Goal: Transaction & Acquisition: Subscribe to service/newsletter

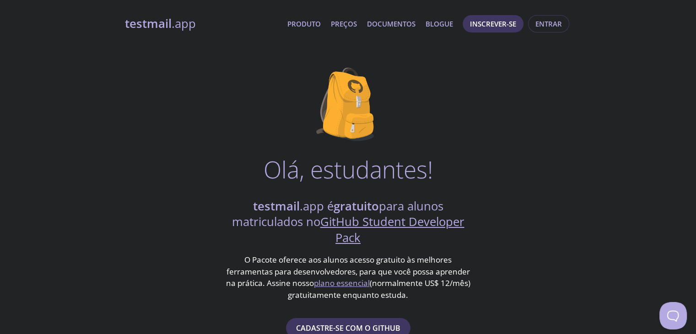
click at [311, 174] on font "Olá, estudantes!" at bounding box center [347, 169] width 169 height 32
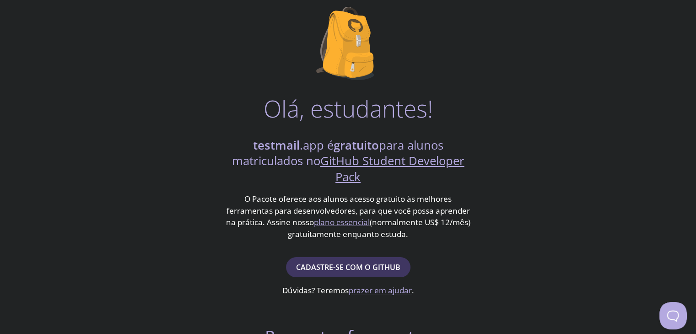
scroll to position [91, 0]
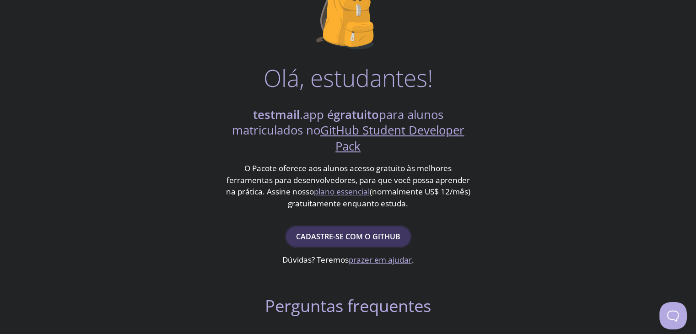
click at [322, 236] on font "Cadastre-se com o GitHub" at bounding box center [348, 236] width 104 height 10
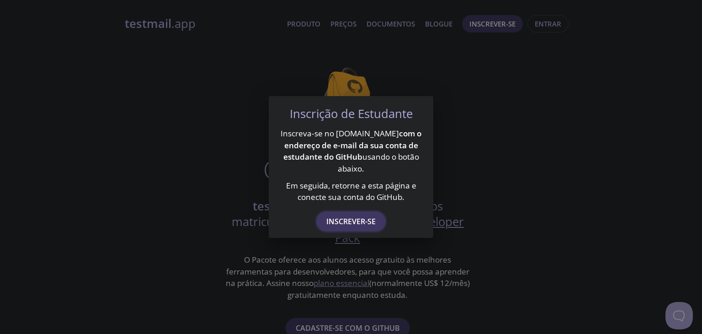
click at [351, 224] on font "Inscrever-se" at bounding box center [351, 221] width 49 height 10
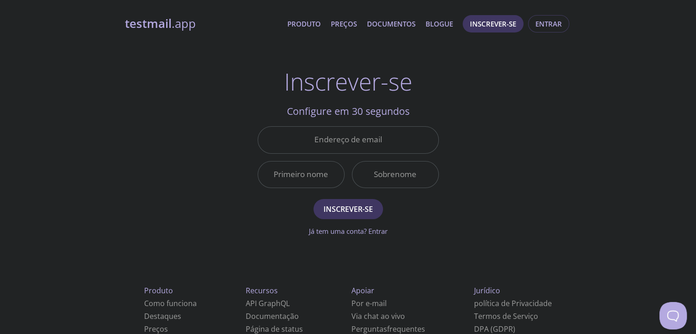
click at [455, 101] on div "testmail .app Produto Preços Documentos Blogue Inscrever-se Entrar Inscrever-se…" at bounding box center [348, 219] width 468 height 420
click at [354, 152] on input "Endereço de email" at bounding box center [348, 140] width 180 height 26
type input "[EMAIL_ADDRESS][DOMAIN_NAME]"
click at [281, 178] on input "Primeiro nome" at bounding box center [301, 174] width 86 height 26
type input "Stefhany"
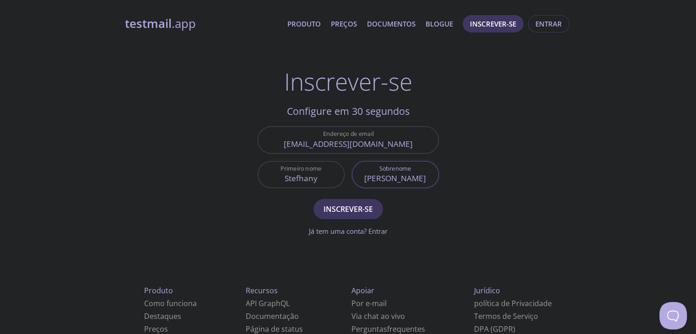
type input "[PERSON_NAME]"
click at [341, 288] on div "Apoiar Por e-mail Via chat ao vivo Perguntas frequentes" at bounding box center [388, 309] width 103 height 80
click at [346, 213] on font "Inscrever-se" at bounding box center [347, 209] width 49 height 10
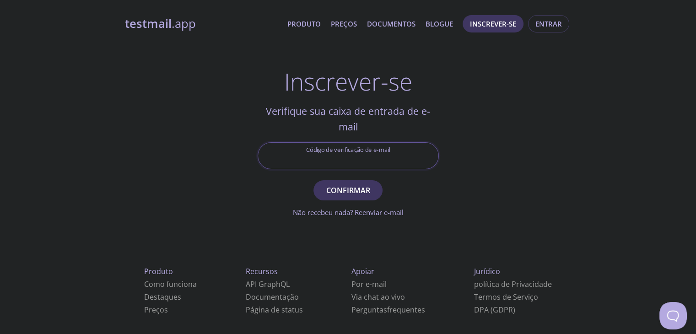
click at [387, 158] on input "Código de verificação de e-mail" at bounding box center [348, 156] width 180 height 26
click at [357, 153] on input "Código de verificação de e-mail" at bounding box center [348, 156] width 180 height 26
paste input "J175SAJ"
type input "J175SAJ"
click at [355, 191] on font "Confirmar" at bounding box center [348, 190] width 44 height 10
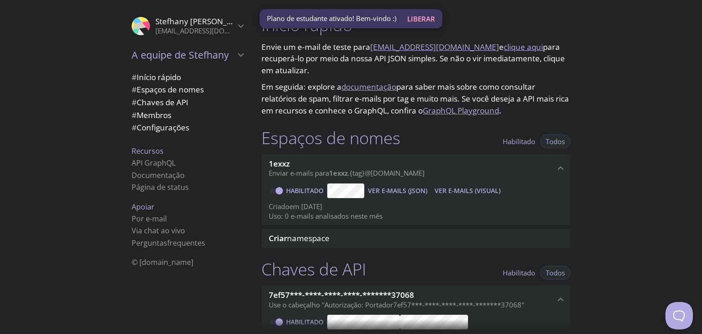
click at [70, 129] on div ".cls-1 { fill: #6d5ca8; } .cls-2 { fill: #3fc191; } .cls-3 { fill: #3b4752; } .…" at bounding box center [127, 167] width 254 height 334
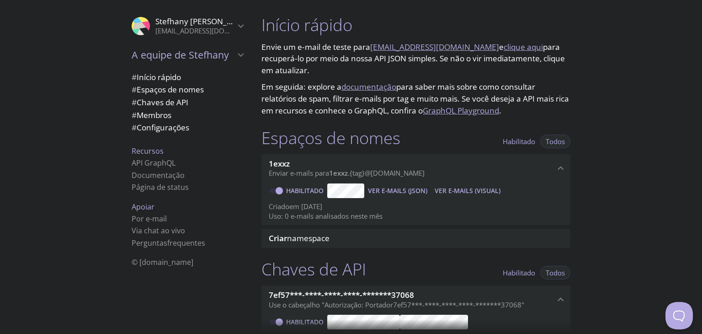
scroll to position [91, 0]
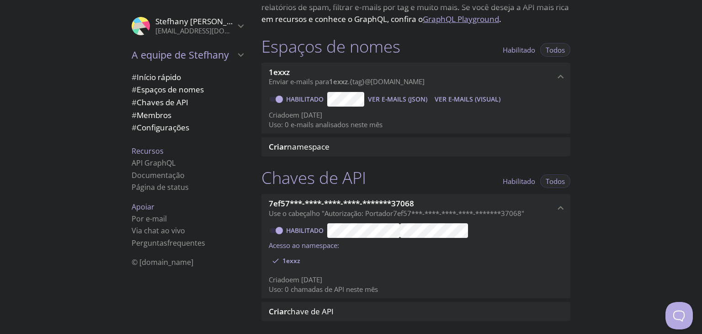
click at [155, 75] on font "Início rápido" at bounding box center [159, 77] width 44 height 11
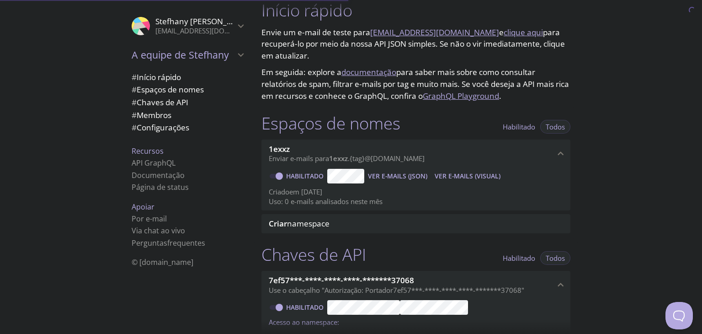
click at [161, 88] on font "Espaços de nomes" at bounding box center [170, 89] width 67 height 11
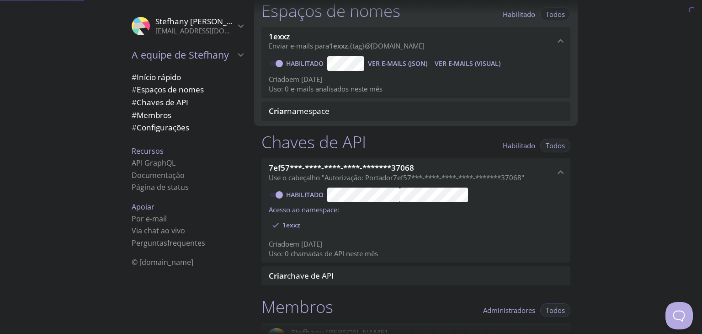
click at [161, 98] on font "Chaves de API" at bounding box center [163, 102] width 52 height 11
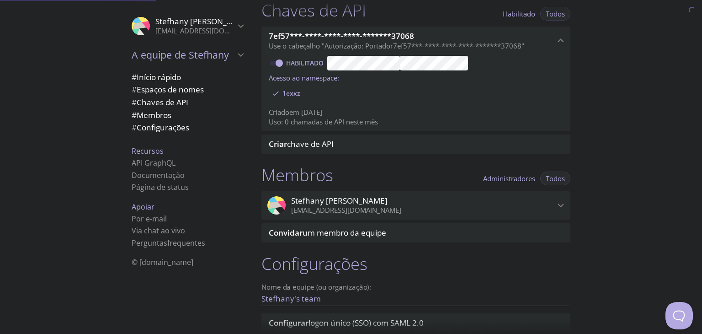
click at [159, 112] on font "Membros" at bounding box center [154, 115] width 35 height 11
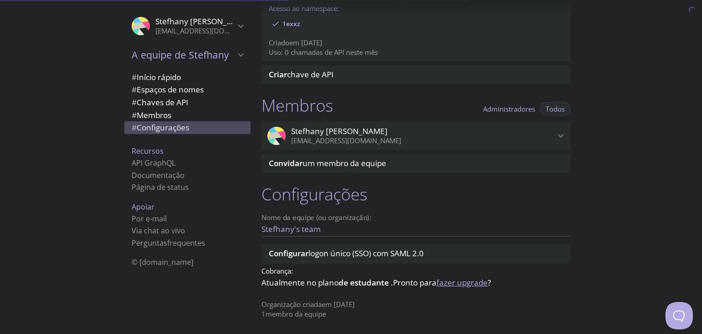
click at [155, 123] on font "Configurações" at bounding box center [163, 127] width 53 height 11
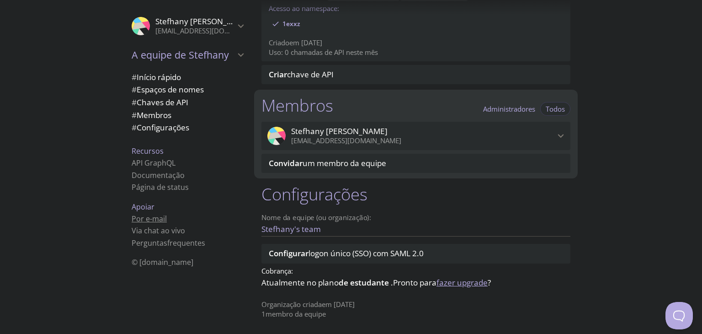
click at [147, 220] on font "Por e-mail" at bounding box center [149, 219] width 35 height 10
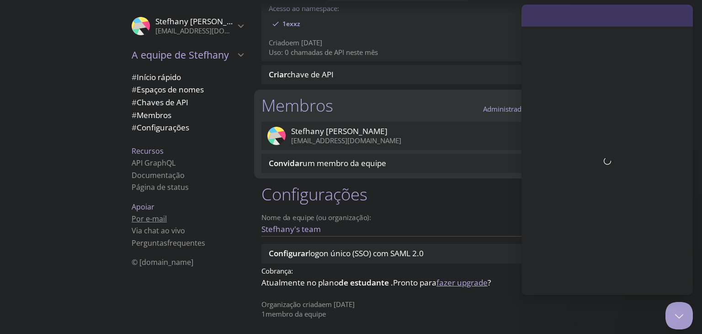
scroll to position [0, 0]
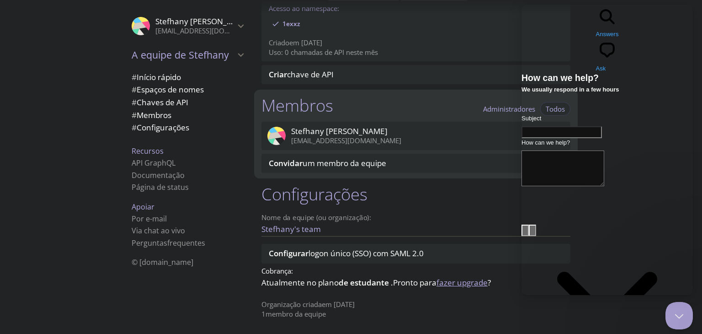
click at [443, 164] on span "Convidar um membro da equipe" at bounding box center [418, 163] width 298 height 10
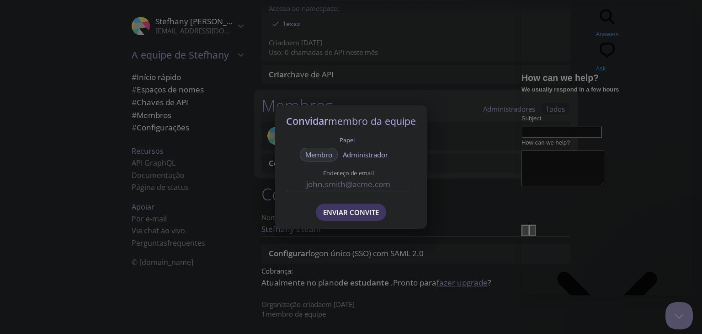
click at [372, 234] on div "Convidar membro da equipe Papel Membro Administrador Endereço de email Enviar c…" at bounding box center [351, 167] width 702 height 334
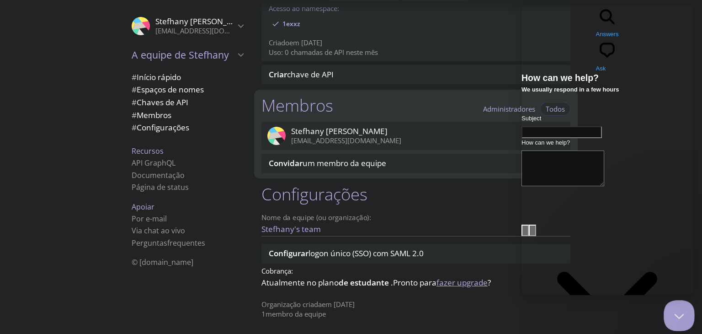
drag, startPoint x: 682, startPoint y: 318, endPoint x: 719, endPoint y: 585, distance: 269.6
click at [682, 318] on button "Close Beacon popover" at bounding box center [677, 313] width 27 height 27
